Goal: Task Accomplishment & Management: Use online tool/utility

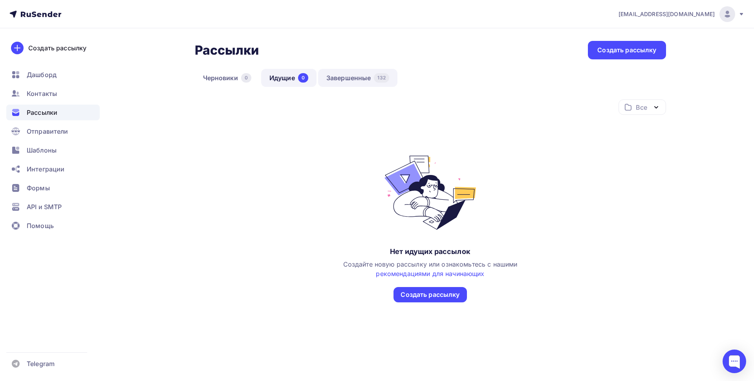
click at [336, 74] on link "Завершенные 132" at bounding box center [357, 78] width 79 height 18
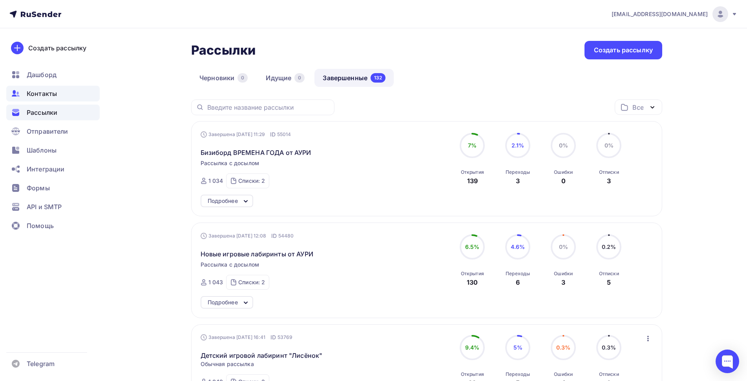
click at [42, 96] on span "Контакты" at bounding box center [42, 93] width 30 height 9
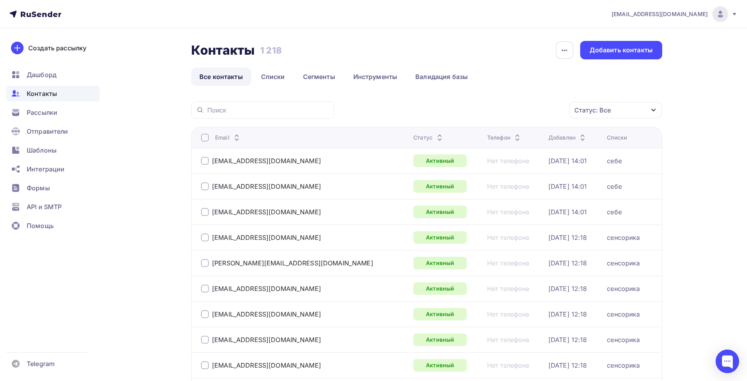
click at [655, 112] on icon "button" at bounding box center [654, 110] width 6 height 6
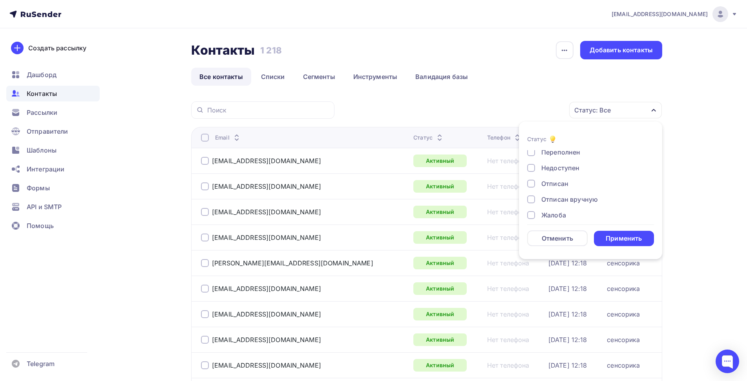
scroll to position [57, 0]
click at [531, 208] on div at bounding box center [531, 208] width 8 height 8
click at [530, 192] on div at bounding box center [531, 192] width 8 height 8
click at [531, 177] on div at bounding box center [531, 176] width 8 height 8
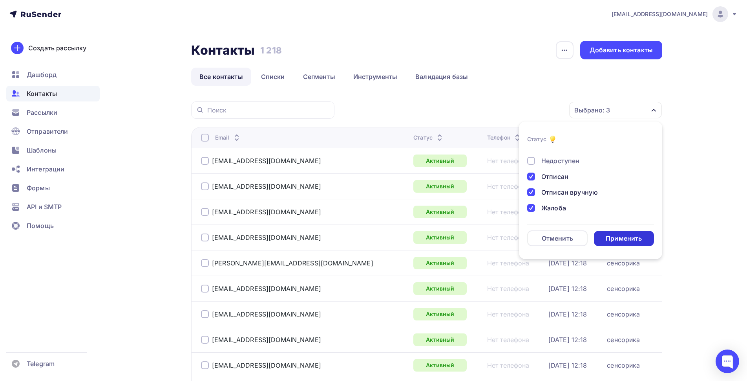
click at [622, 238] on div "Применить" at bounding box center [624, 238] width 36 height 9
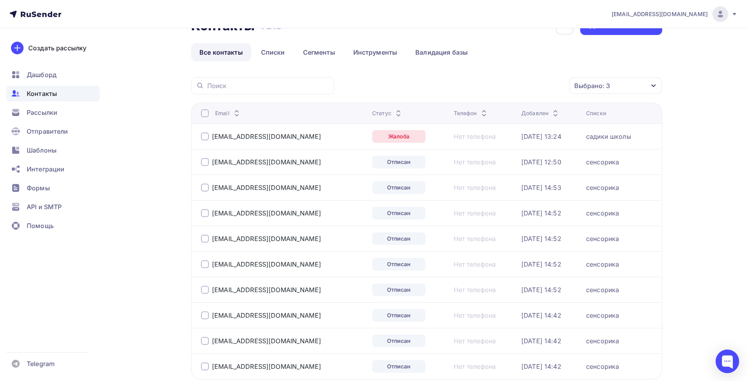
scroll to position [64, 0]
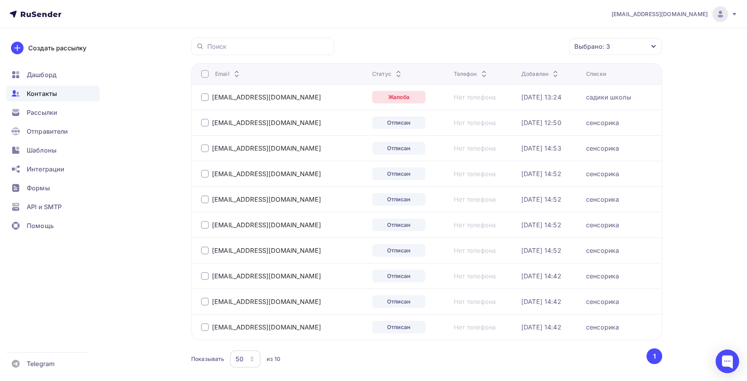
click at [204, 75] on div at bounding box center [205, 74] width 8 height 8
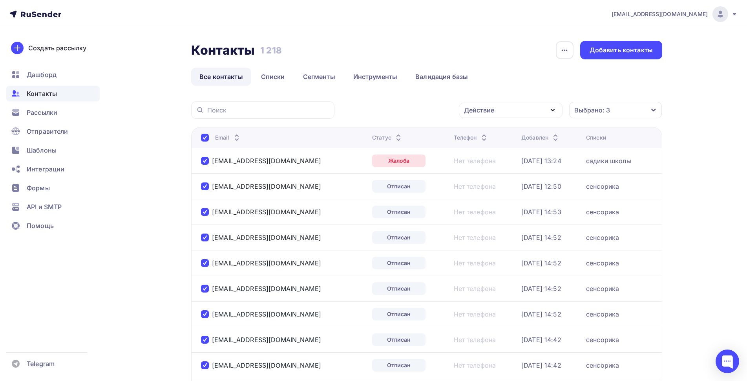
click at [552, 111] on icon "button" at bounding box center [552, 109] width 9 height 9
click at [483, 166] on div "Удалить" at bounding box center [482, 164] width 26 height 9
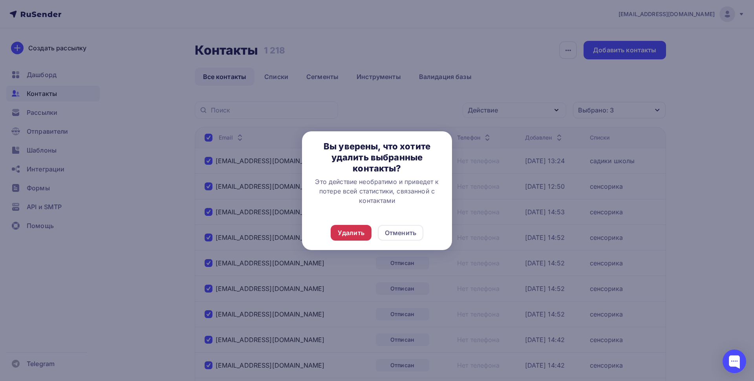
click at [350, 232] on div "Удалить" at bounding box center [351, 232] width 27 height 9
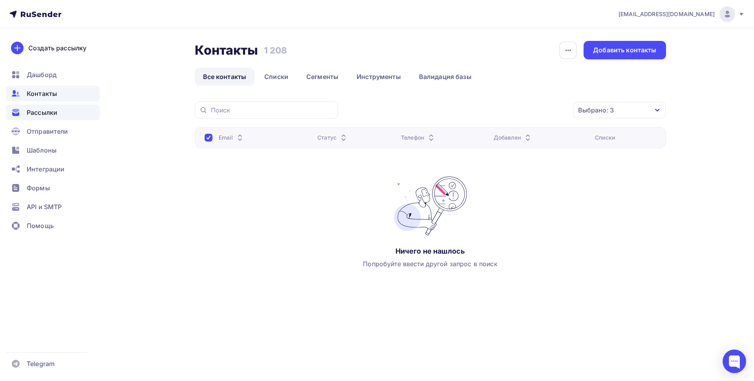
click at [37, 110] on span "Рассылки" at bounding box center [42, 112] width 31 height 9
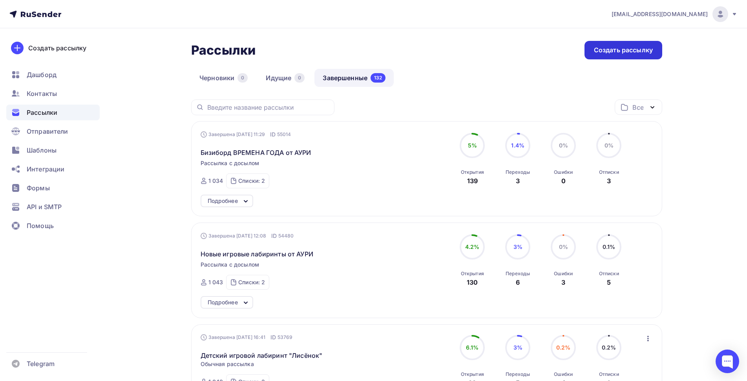
click at [615, 51] on div "Создать рассылку" at bounding box center [623, 50] width 59 height 9
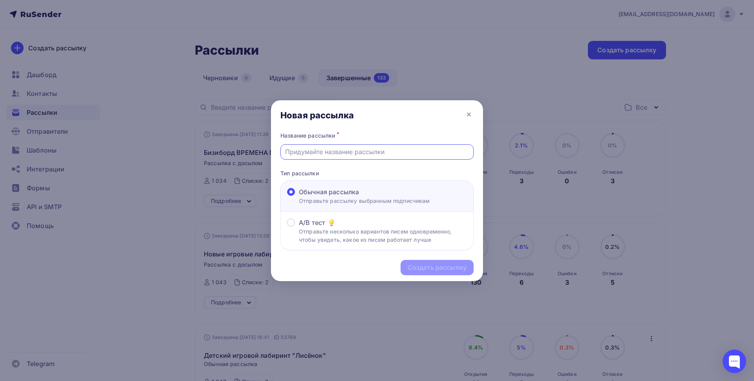
click at [371, 152] on input "text" at bounding box center [377, 151] width 184 height 9
drag, startPoint x: 412, startPoint y: 148, endPoint x: 279, endPoint y: 159, distance: 133.6
click at [279, 159] on div "Название рассылки * Магнитные доски от АУРИ - НОВИНКА Тип рассылки Обычная расс…" at bounding box center [377, 190] width 212 height 121
type input "Магнитные доски от АУРИ - НОВИНКА"
click at [434, 270] on div "Создать рассылку" at bounding box center [437, 267] width 59 height 9
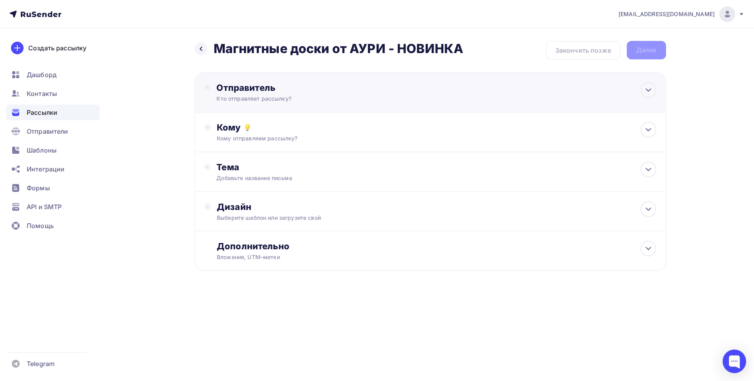
click at [273, 99] on div "Кто отправляет рассылку?" at bounding box center [292, 99] width 153 height 8
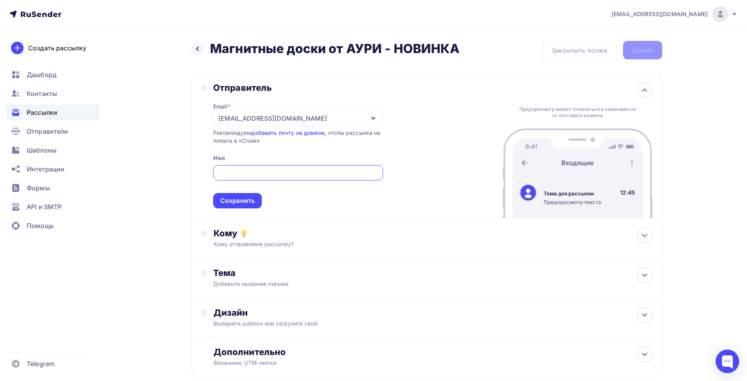
click at [266, 117] on div "[EMAIL_ADDRESS][DOMAIN_NAME]" at bounding box center [272, 118] width 109 height 9
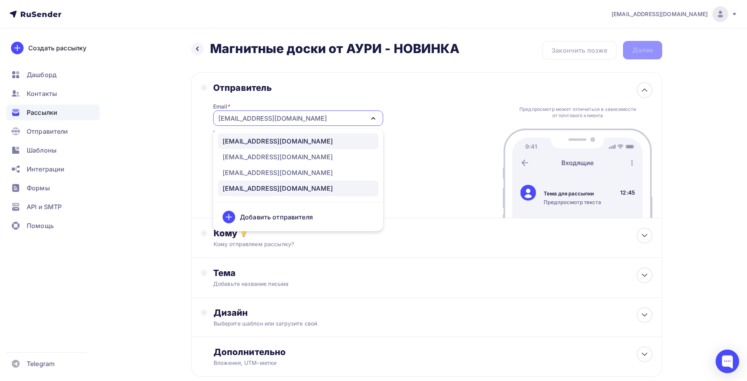
click at [267, 142] on div "[EMAIL_ADDRESS][DOMAIN_NAME]" at bounding box center [278, 140] width 110 height 9
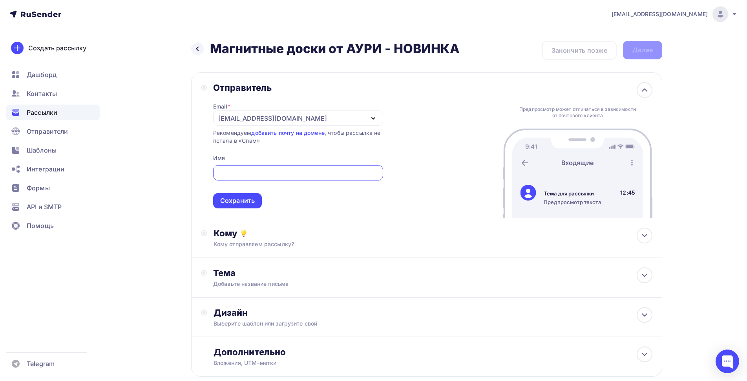
click at [244, 170] on input "text" at bounding box center [298, 172] width 161 height 9
type input "АУРИ"
click at [244, 203] on div "Сохранить" at bounding box center [237, 200] width 35 height 9
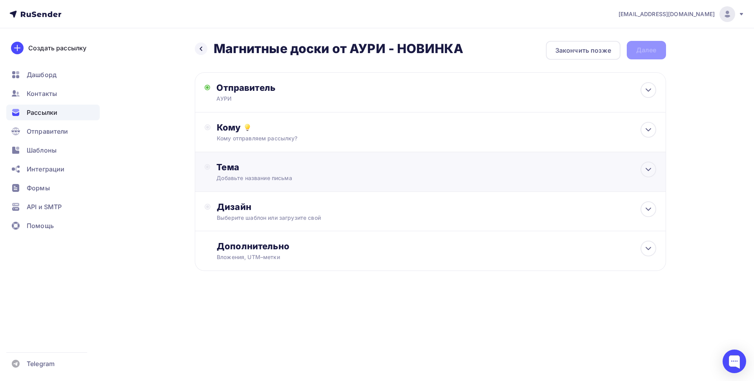
click at [260, 173] on div "Тема Добавьте название письма Тема * Рекомендуем использовать не более 150 симв…" at bounding box center [293, 171] width 155 height 20
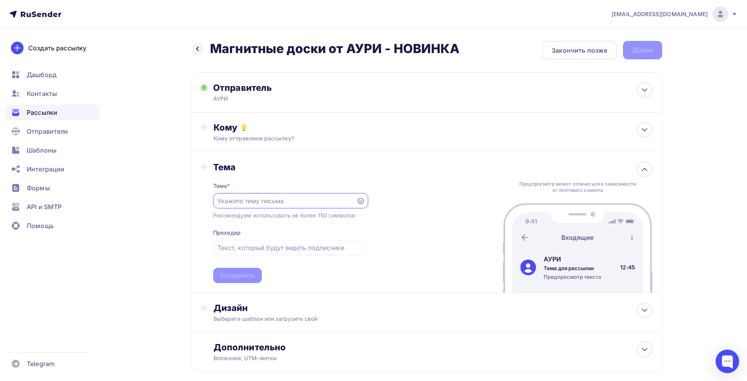
paste input "Магнитные доски от АУРИ - НОВИНКА"
type input "Магнитные доски от АУРИ - НОВИНКА"
click at [269, 246] on input "text" at bounding box center [291, 247] width 146 height 9
paste input "Магнитные доски от АУРИ - НОВИНКА"
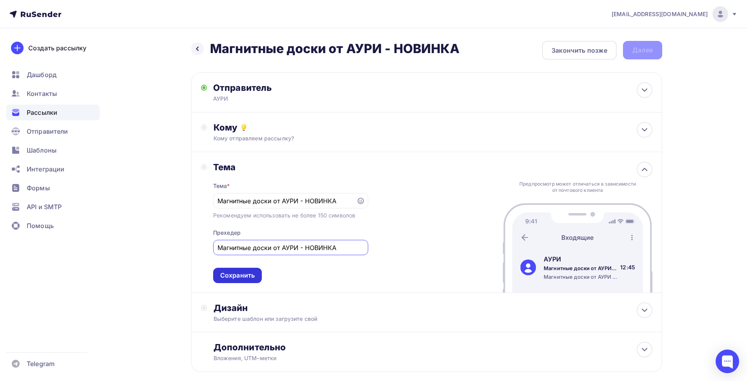
type input "Магнитные доски от АУРИ - НОВИНКА"
click at [236, 275] on div "Сохранить" at bounding box center [237, 275] width 35 height 9
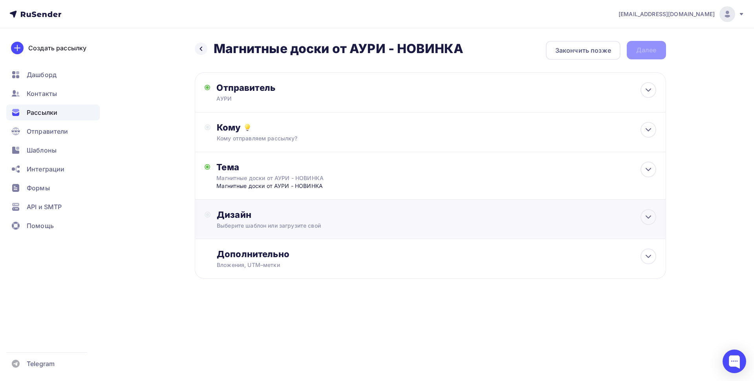
click at [282, 220] on div "Дизайн Выберите шаблон или загрузите свой" at bounding box center [436, 219] width 439 height 20
click at [257, 247] on div "Выбрать шаблон" at bounding box center [251, 246] width 55 height 9
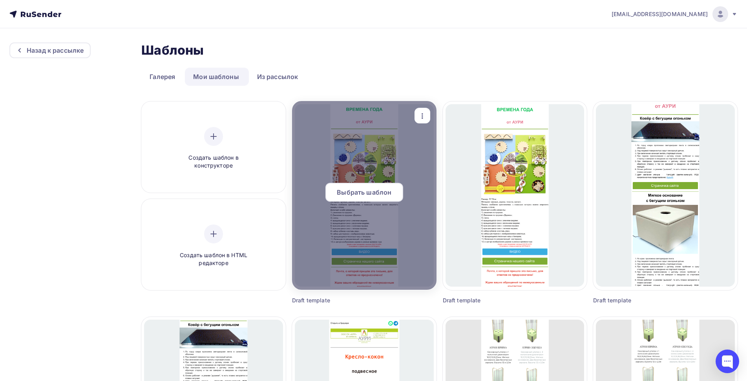
click at [366, 195] on span "Выбрать шаблон" at bounding box center [364, 191] width 55 height 9
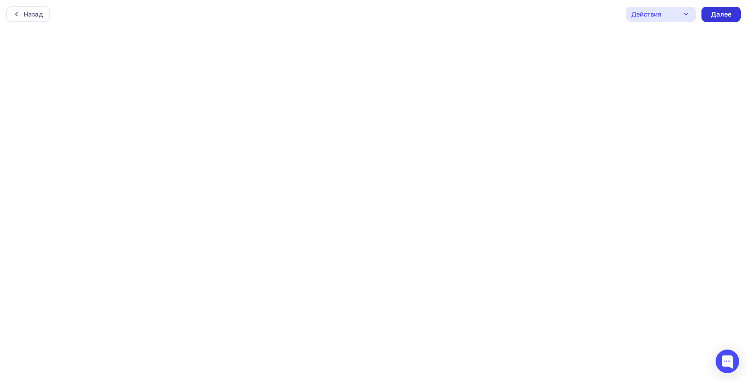
click at [715, 17] on div "Далее" at bounding box center [721, 14] width 20 height 9
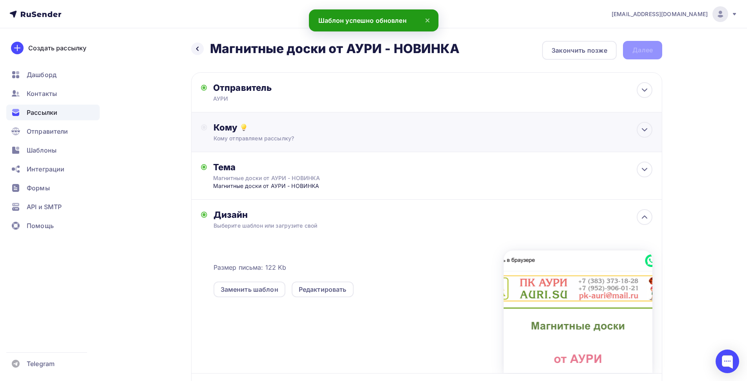
click at [273, 137] on div "Кому отправляем рассылку?" at bounding box center [411, 138] width 395 height 8
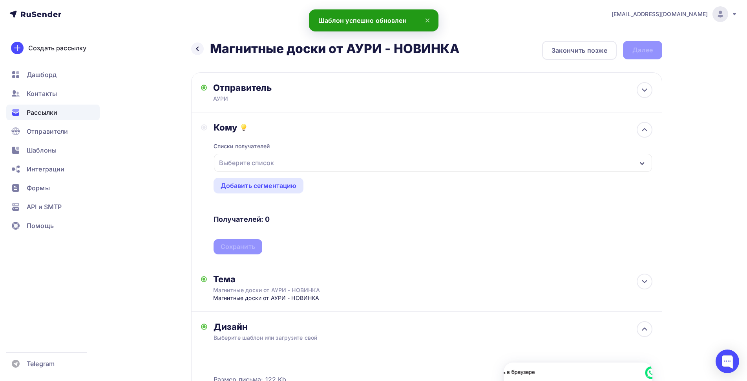
click at [266, 164] on div "Выберите список" at bounding box center [246, 163] width 61 height 14
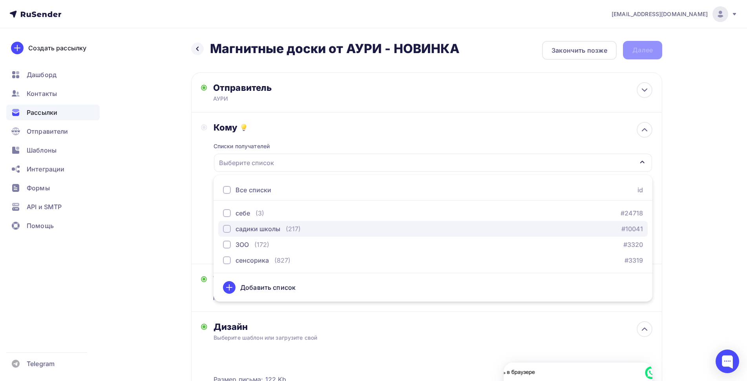
click at [226, 228] on div "button" at bounding box center [227, 229] width 8 height 8
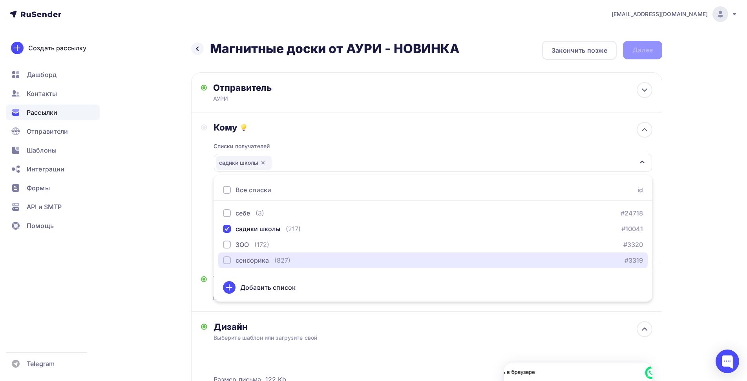
drag, startPoint x: 225, startPoint y: 260, endPoint x: 218, endPoint y: 263, distance: 8.5
click at [225, 260] on div "button" at bounding box center [227, 260] width 8 height 8
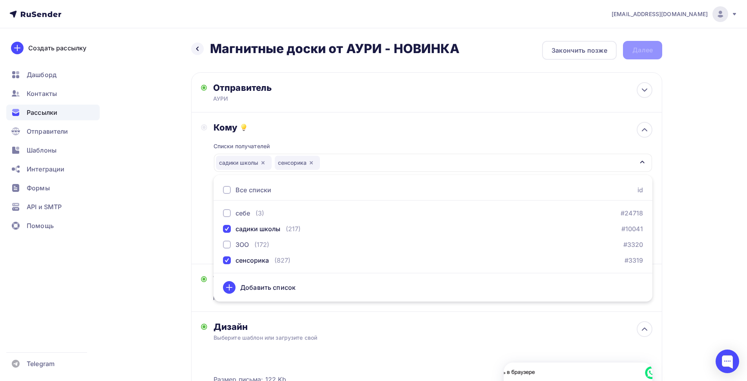
click at [175, 256] on div "Назад Магнитные доски от АУРИ - НОВИНКА Магнитные доски от АУРИ - НОВИНКА Закон…" at bounding box center [374, 301] width 644 height 547
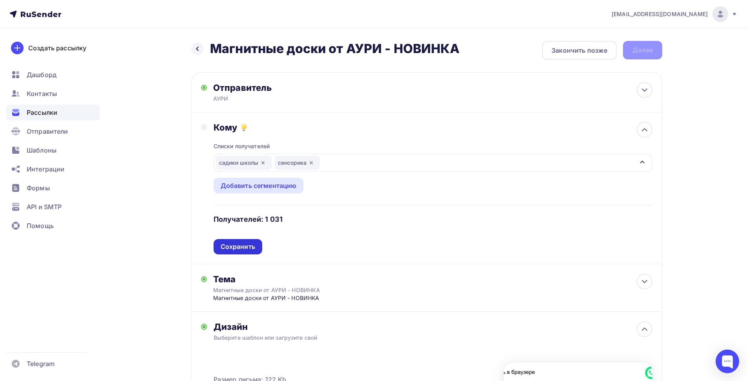
click at [229, 245] on div "Сохранить" at bounding box center [238, 246] width 35 height 9
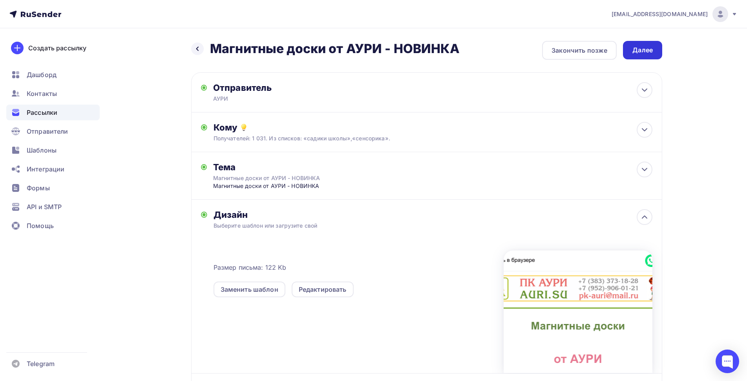
click at [644, 51] on div "Далее" at bounding box center [643, 50] width 20 height 9
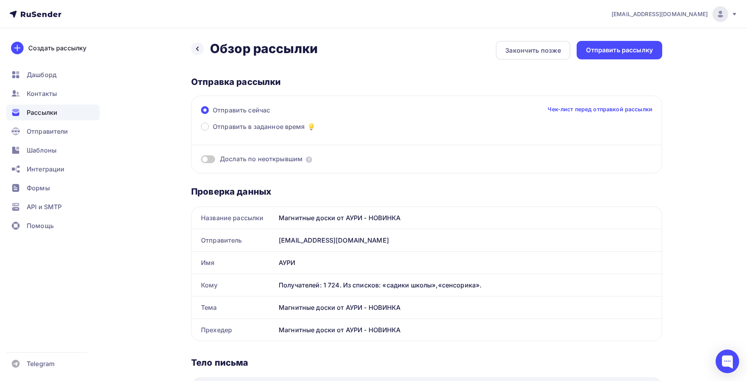
click at [211, 159] on span at bounding box center [208, 159] width 14 height 8
click at [201, 160] on input "checkbox" at bounding box center [201, 160] width 0 height 0
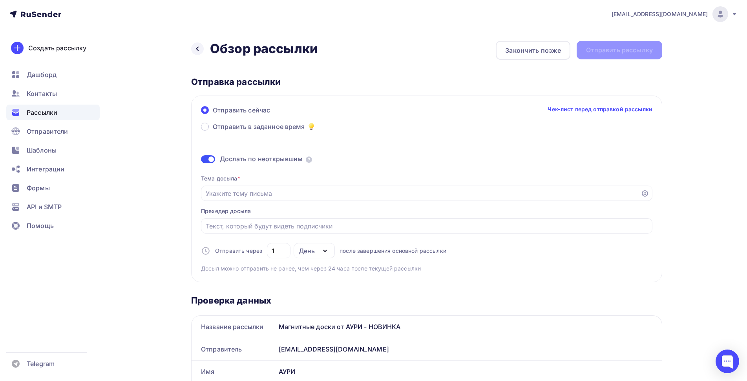
drag, startPoint x: 401, startPoint y: 326, endPoint x: 275, endPoint y: 330, distance: 125.7
click at [275, 330] on div "Название рассылки Магнитные доски от АУРИ - НОВИНКА" at bounding box center [426, 326] width 471 height 22
copy div "Название рассылки Магнитные доски от АУРИ - НОВИНКА"
click at [278, 195] on input "Отправить в заданное время" at bounding box center [421, 193] width 431 height 9
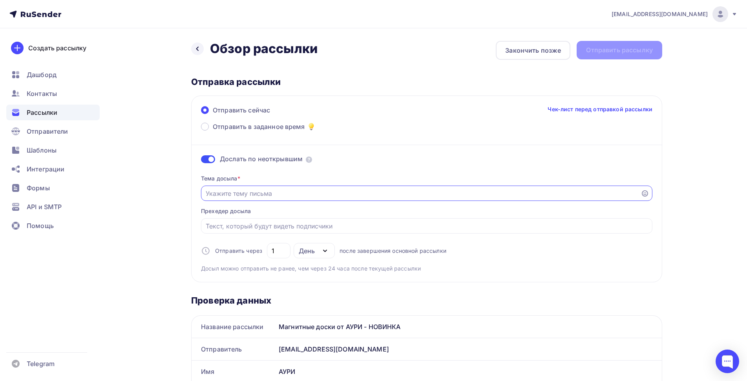
paste input "Магнитные доски от АУРИ - НОВИНКА"
type input "Магнитные доски от АУРИ - НОВИНКА"
click at [272, 223] on input "Отправить в заданное время" at bounding box center [427, 225] width 443 height 9
paste input "Магнитные доски от АУРИ - НОВИНКА"
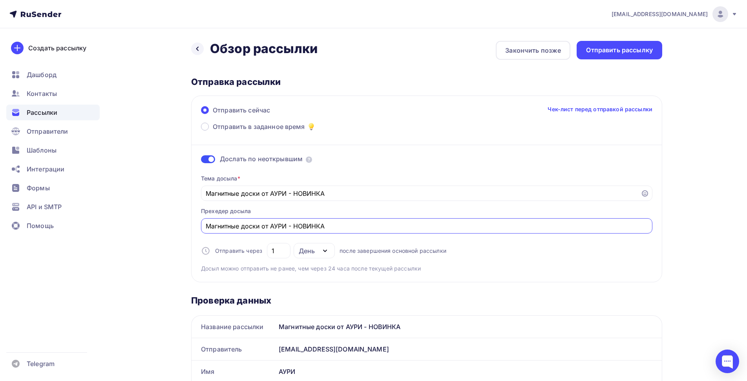
type input "Магнитные доски от АУРИ - НОВИНКА"
click at [626, 51] on div "Отправить рассылку" at bounding box center [619, 50] width 67 height 9
